Goal: Obtain resource: Download file/media

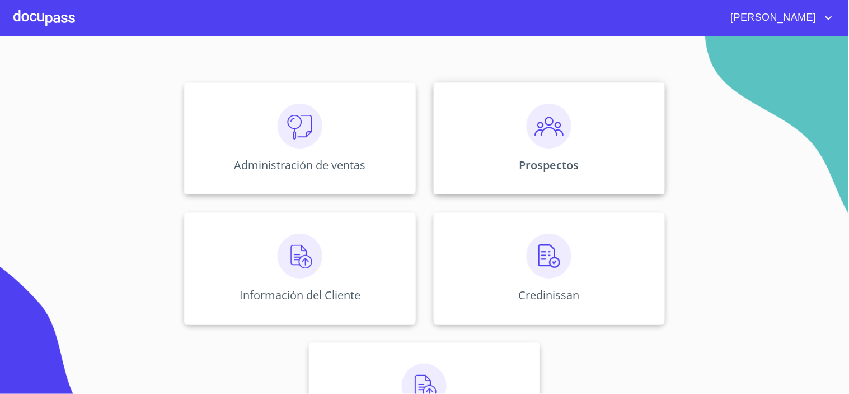
scroll to position [124, 0]
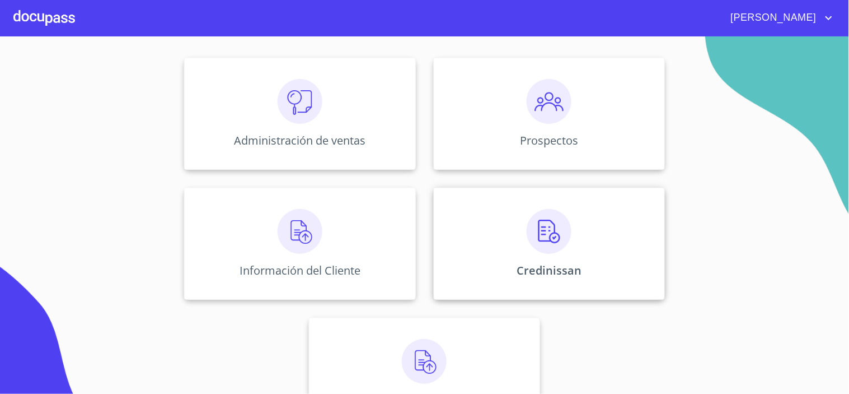
click at [541, 242] on img at bounding box center [549, 231] width 45 height 45
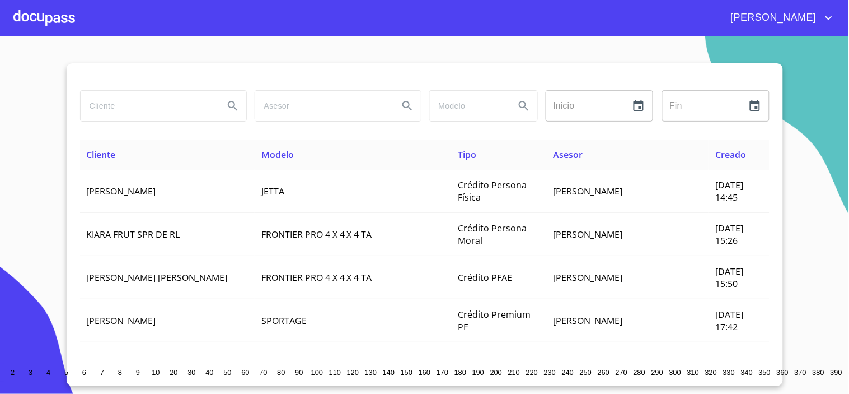
click at [126, 110] on input "search" at bounding box center [148, 106] width 134 height 30
type input "[PERSON_NAME]"
click at [221, 110] on button "Search" at bounding box center [232, 105] width 27 height 27
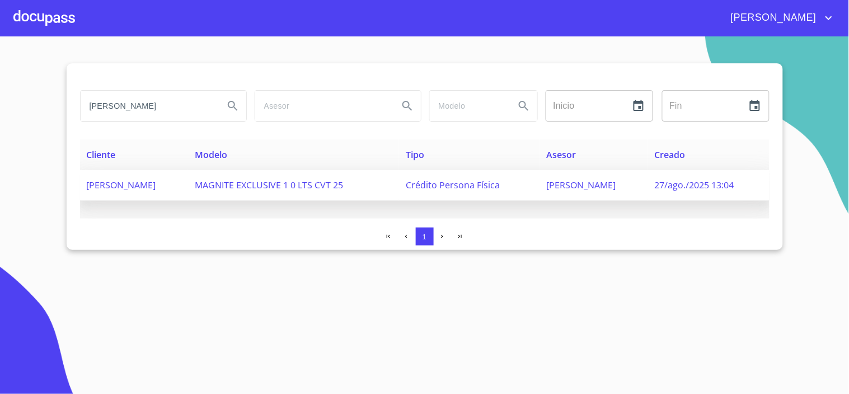
click at [156, 180] on span "[PERSON_NAME]" at bounding box center [121, 185] width 69 height 12
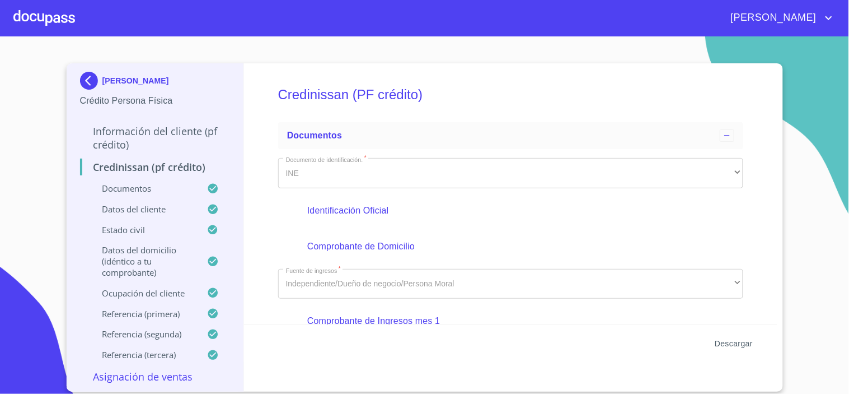
click at [723, 346] on span "Descargar" at bounding box center [734, 343] width 38 height 14
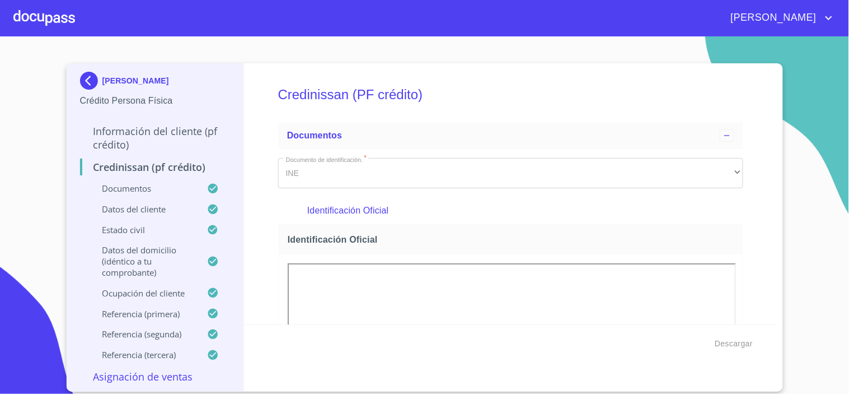
click at [100, 78] on img at bounding box center [91, 81] width 22 height 18
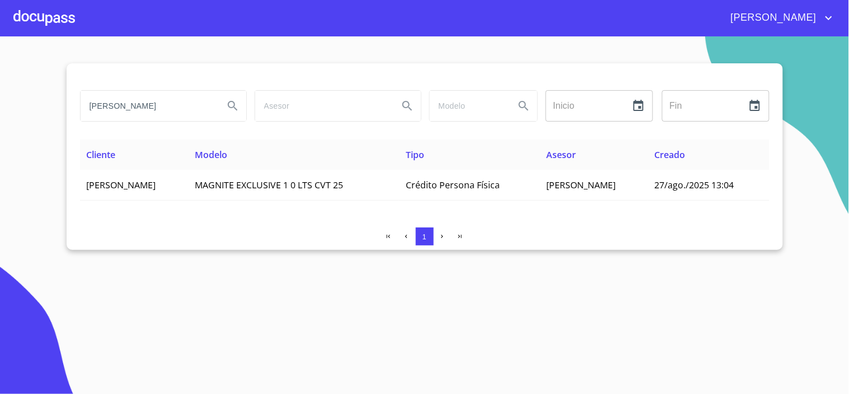
drag, startPoint x: 166, startPoint y: 106, endPoint x: -97, endPoint y: 103, distance: 263.1
click at [0, 103] on html "[PERSON_NAME] Inicio ​ Fin ​ Cliente Modelo Tipo Asesor Creado [PERSON_NAME] [P…" at bounding box center [424, 197] width 849 height 394
type input "[PERSON_NAME]"
click at [237, 102] on icon "Search" at bounding box center [232, 105] width 13 height 13
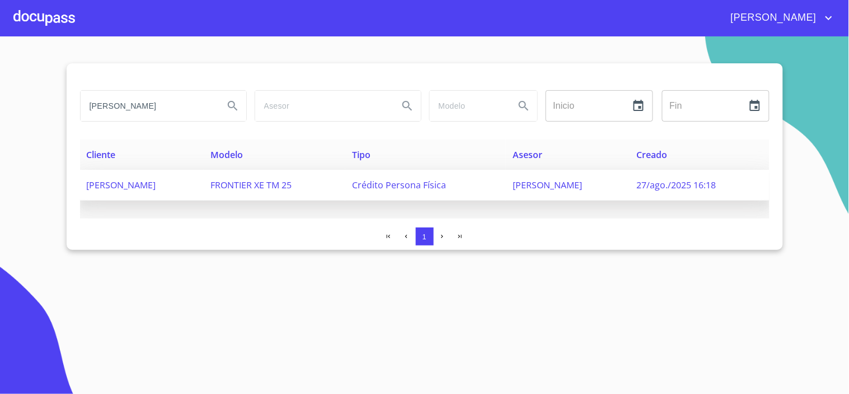
click at [156, 180] on span "[PERSON_NAME]" at bounding box center [121, 185] width 69 height 12
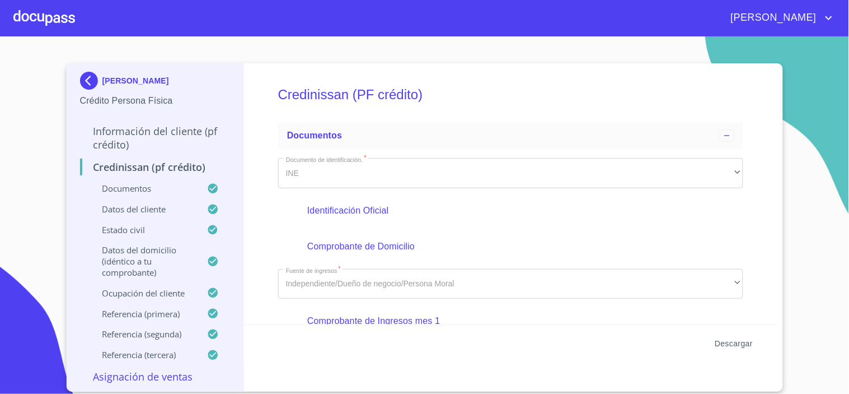
click at [731, 339] on span "Descargar" at bounding box center [734, 343] width 38 height 14
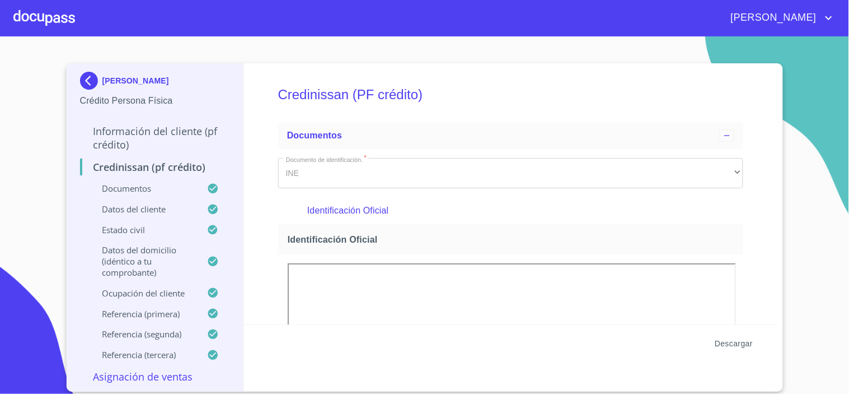
click at [736, 348] on span "Descargar" at bounding box center [734, 343] width 38 height 14
click at [738, 340] on span "Descargar" at bounding box center [734, 343] width 38 height 14
